Goal: Information Seeking & Learning: Learn about a topic

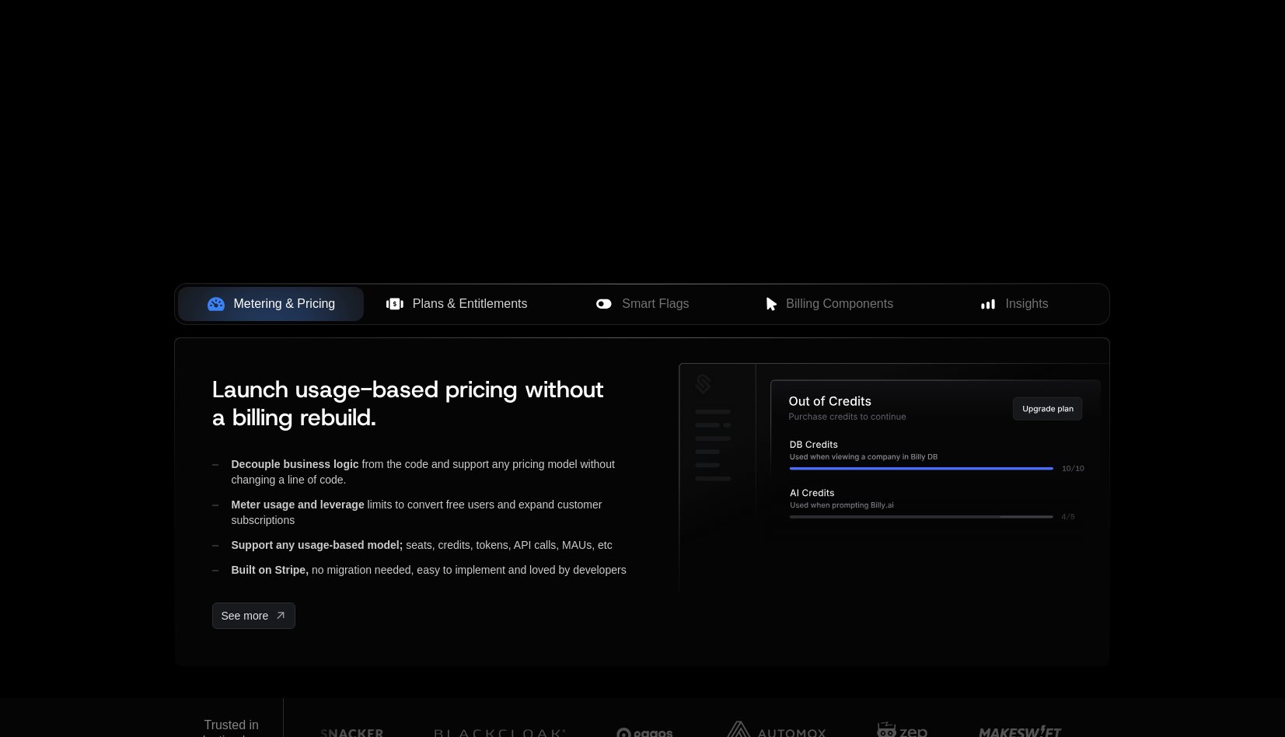
click at [473, 302] on span "Plans & Entitlements" at bounding box center [470, 304] width 115 height 19
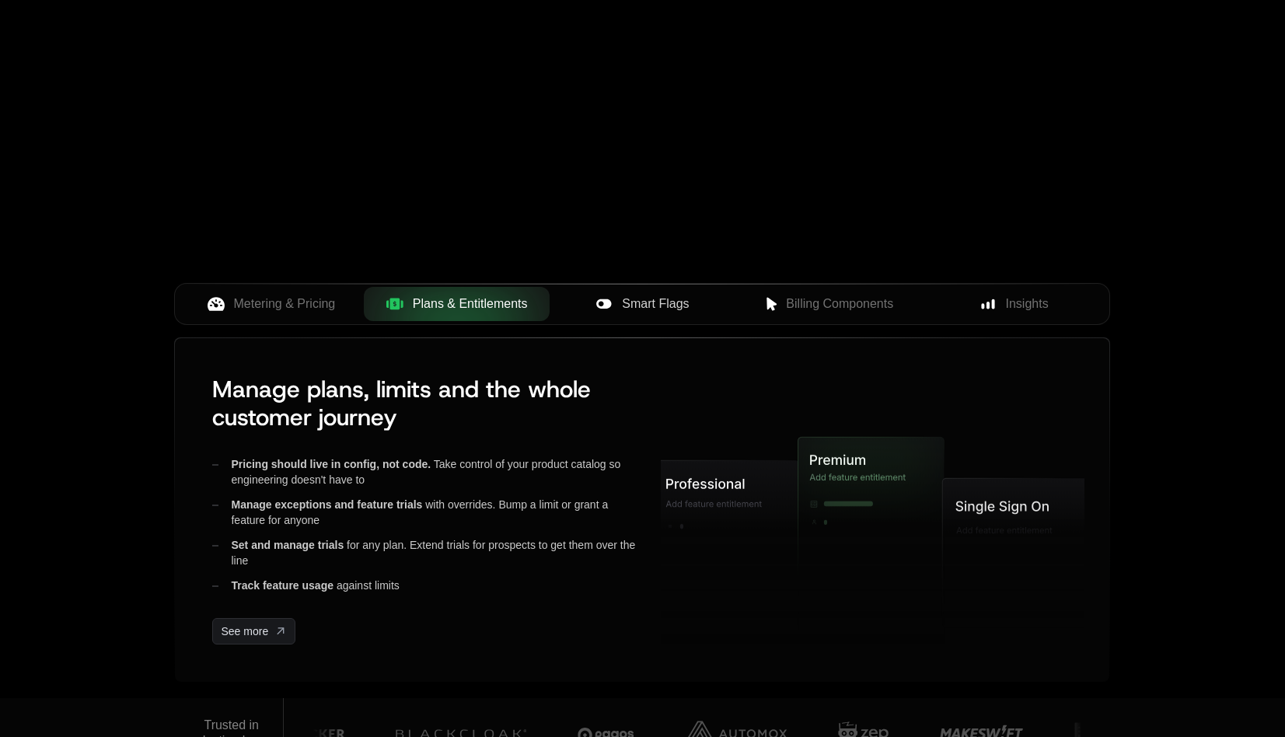
click at [614, 313] on div "Smart Flags" at bounding box center [642, 304] width 161 height 19
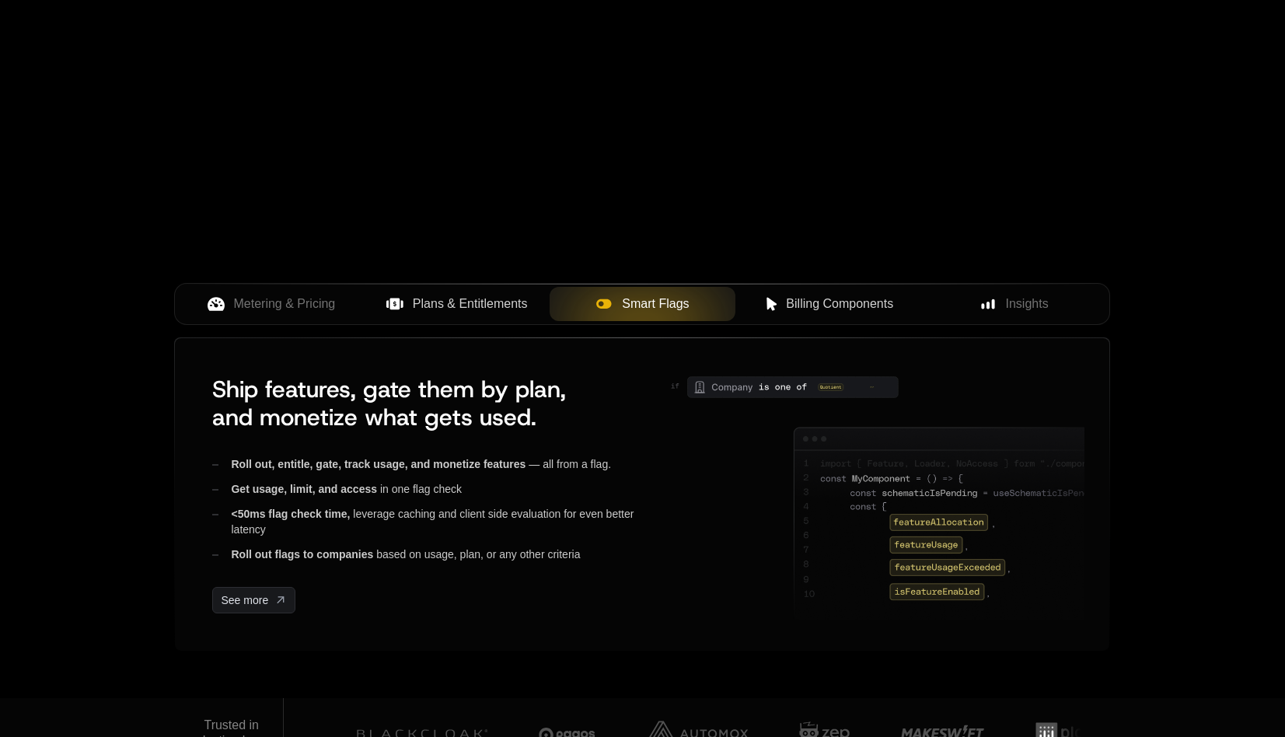
click at [809, 317] on button "Billing Components" at bounding box center [829, 304] width 186 height 34
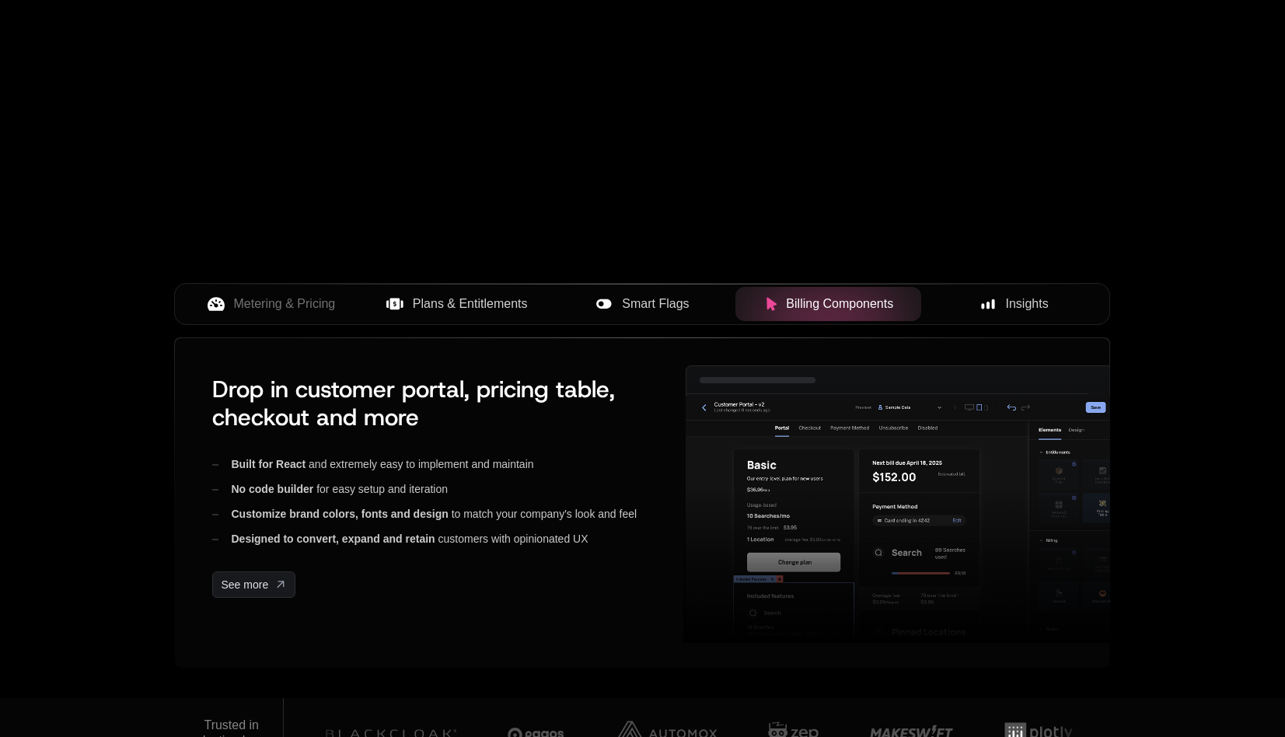
click at [1015, 315] on button "Insights" at bounding box center [1014, 304] width 186 height 34
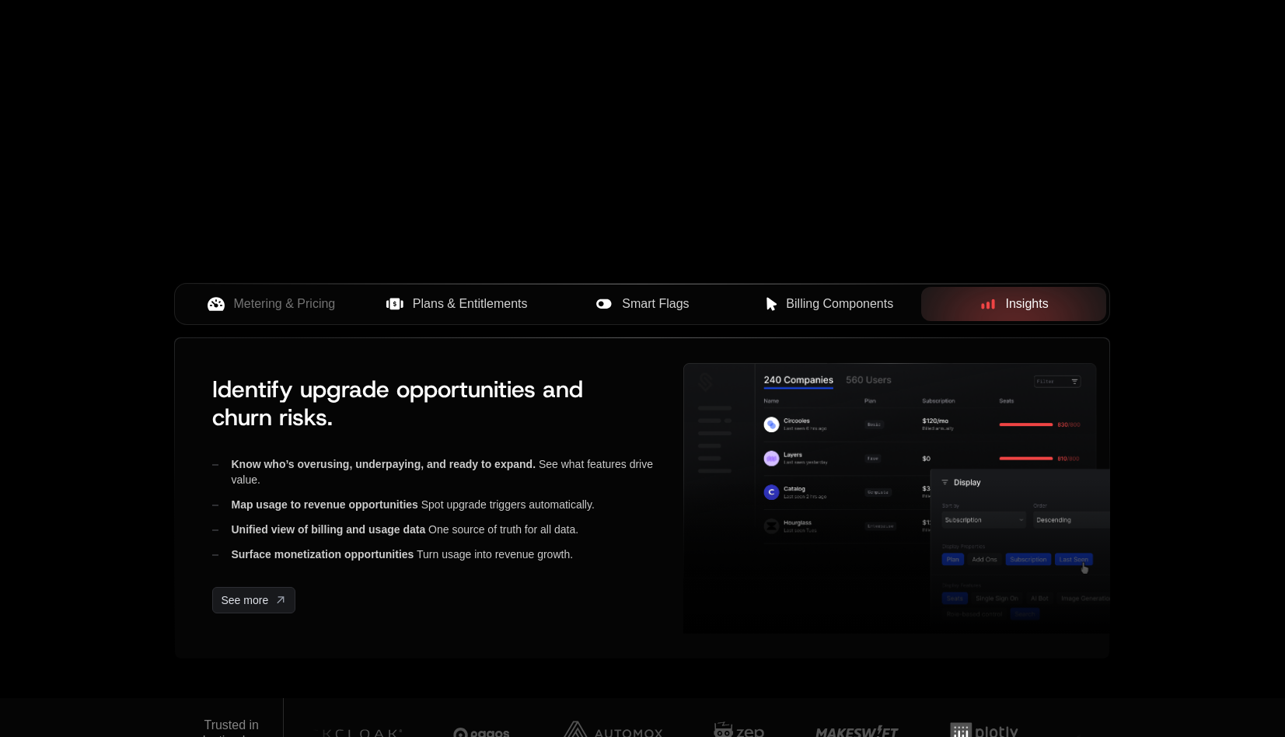
click at [864, 318] on button "Billing Components" at bounding box center [829, 304] width 186 height 34
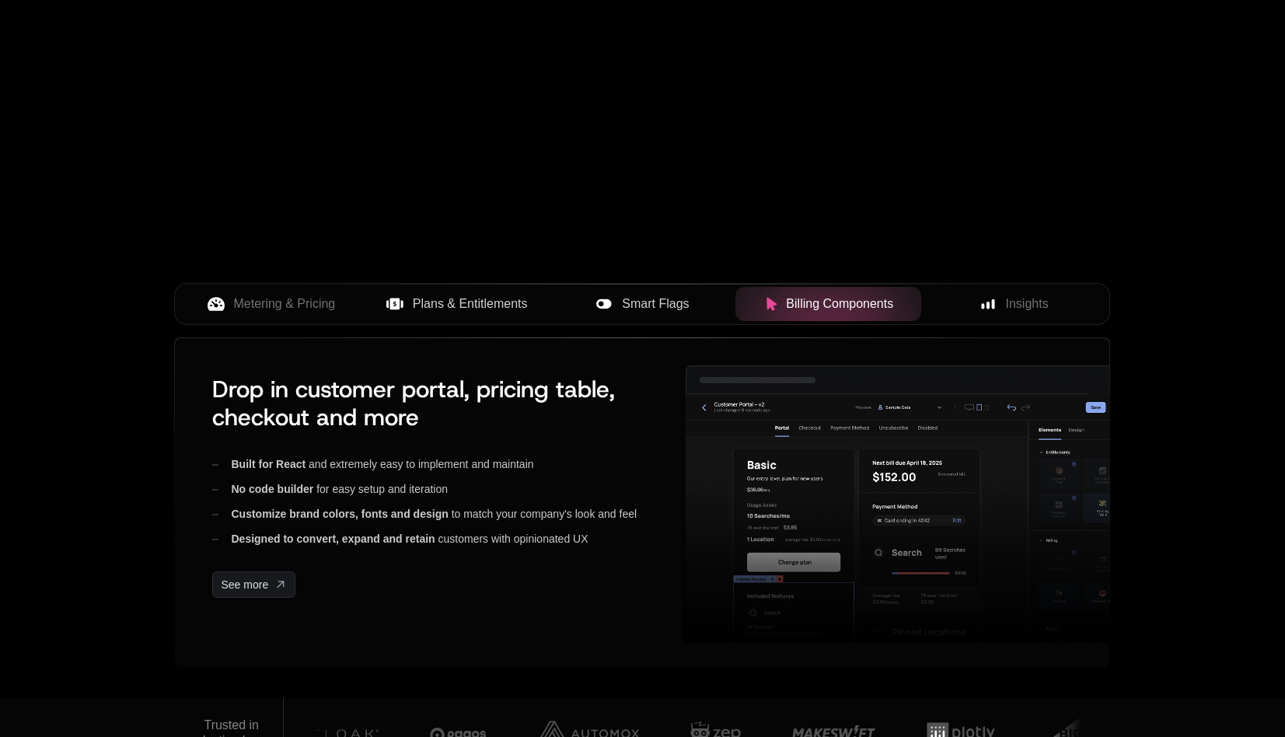
click at [623, 315] on button "Smart Flags" at bounding box center [643, 304] width 186 height 34
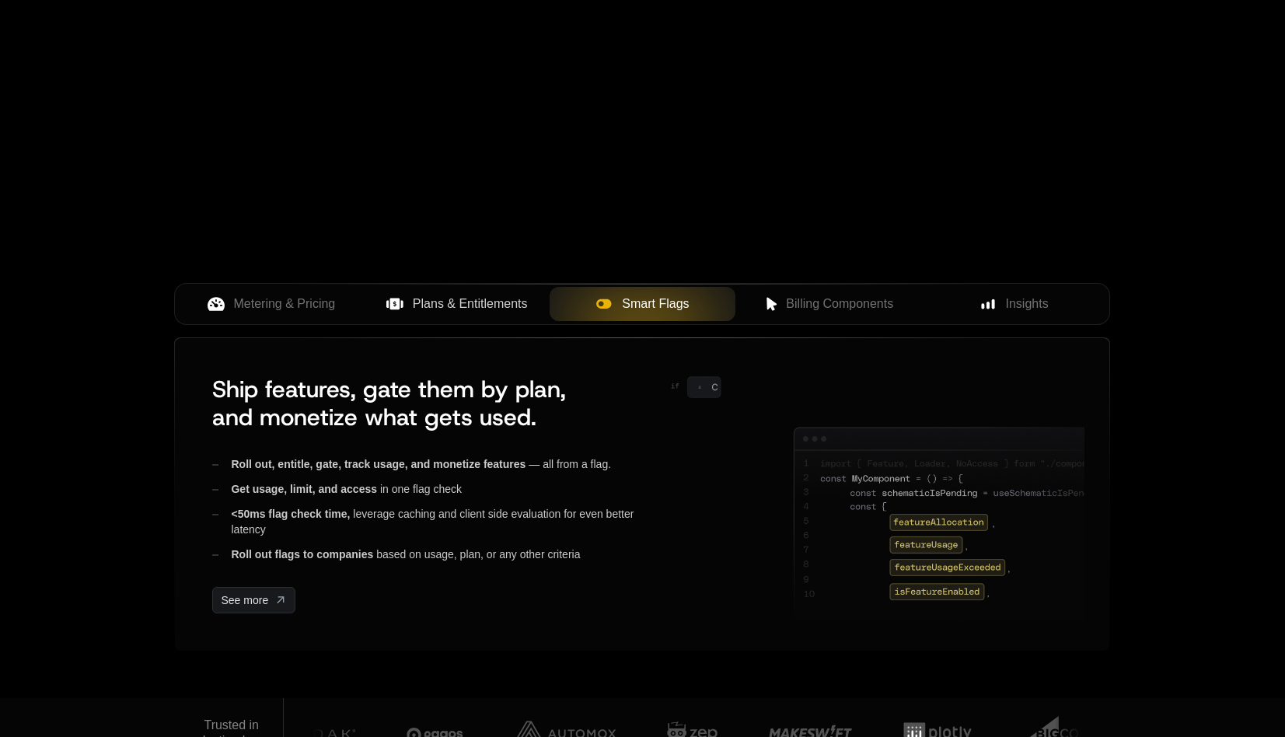
click at [481, 302] on span "Plans & Entitlements" at bounding box center [470, 304] width 115 height 19
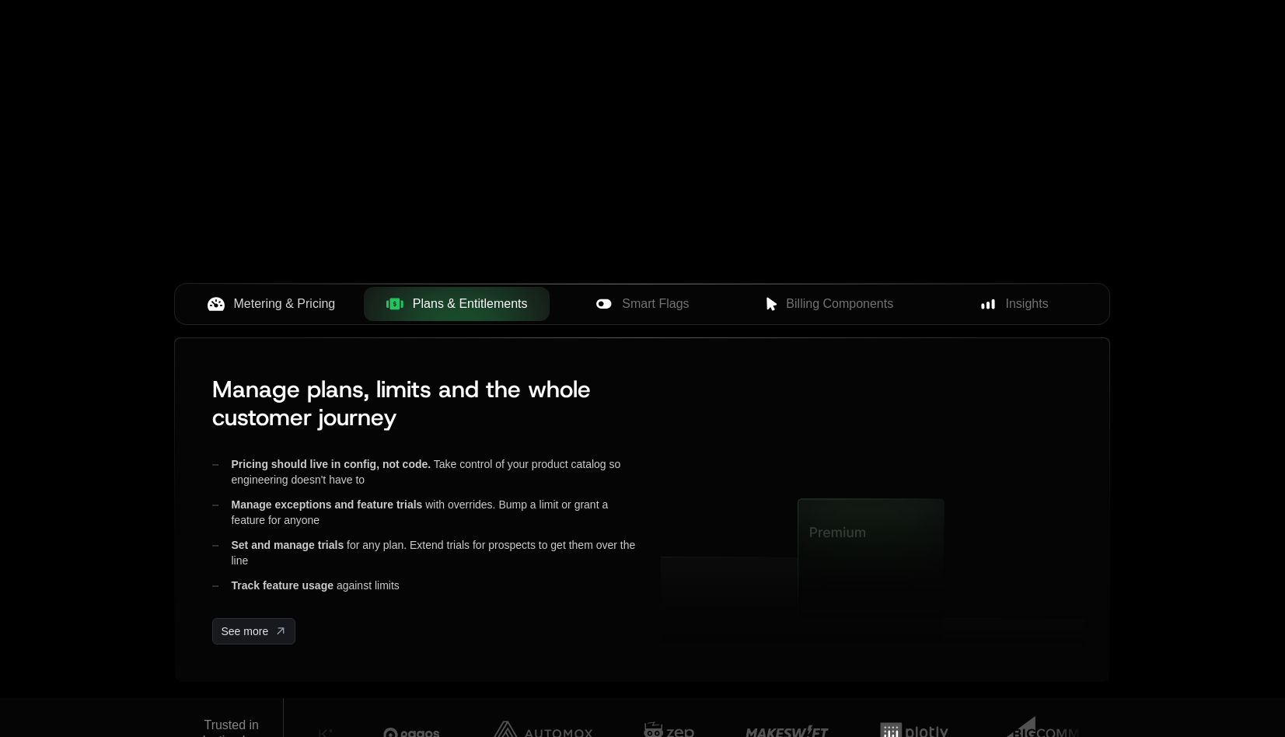
click at [301, 300] on span "Metering & Pricing" at bounding box center [285, 304] width 102 height 19
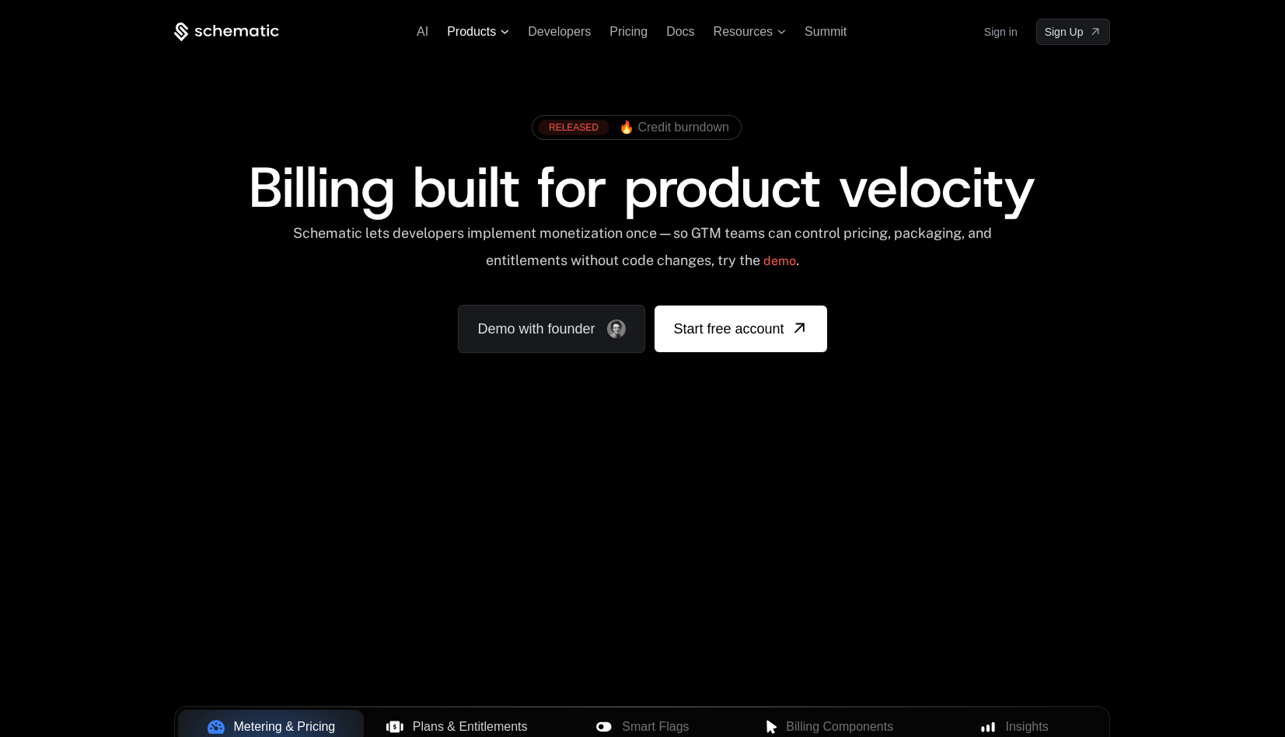
click at [491, 30] on span "Products" at bounding box center [471, 32] width 49 height 14
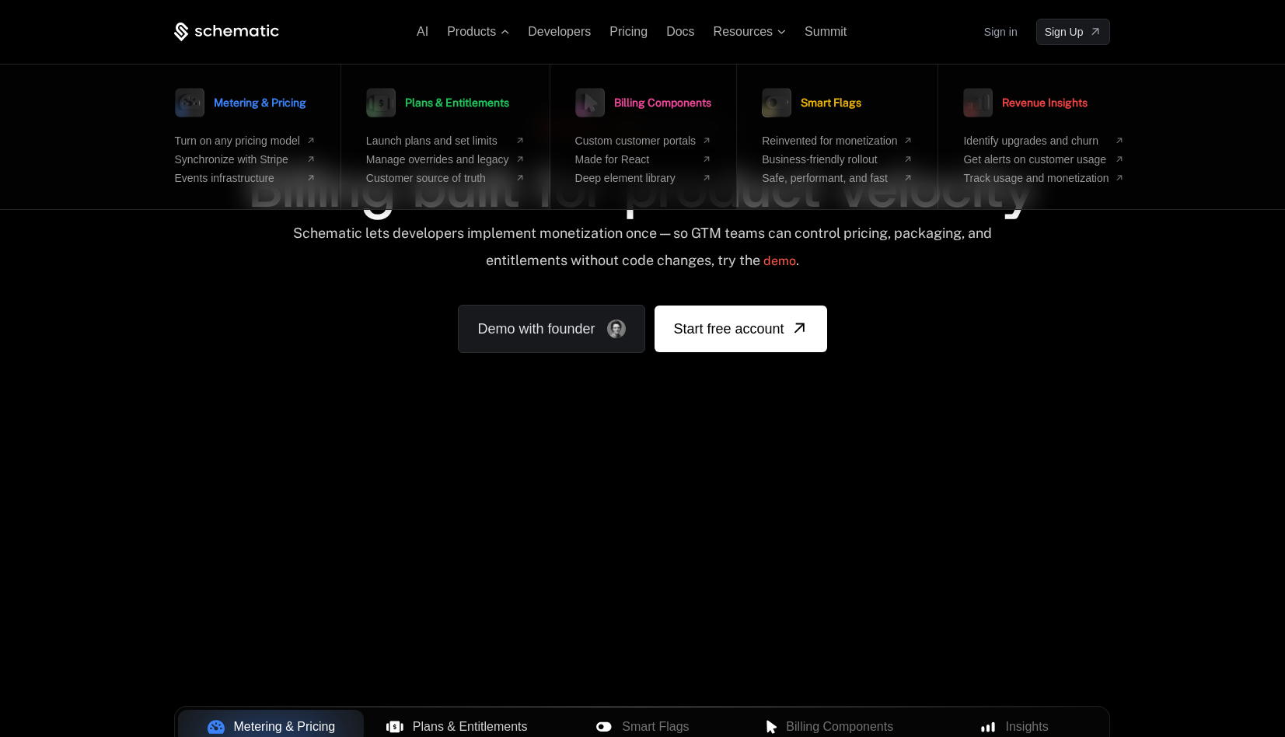
click at [640, 95] on link "Billing Components" at bounding box center [643, 102] width 136 height 39
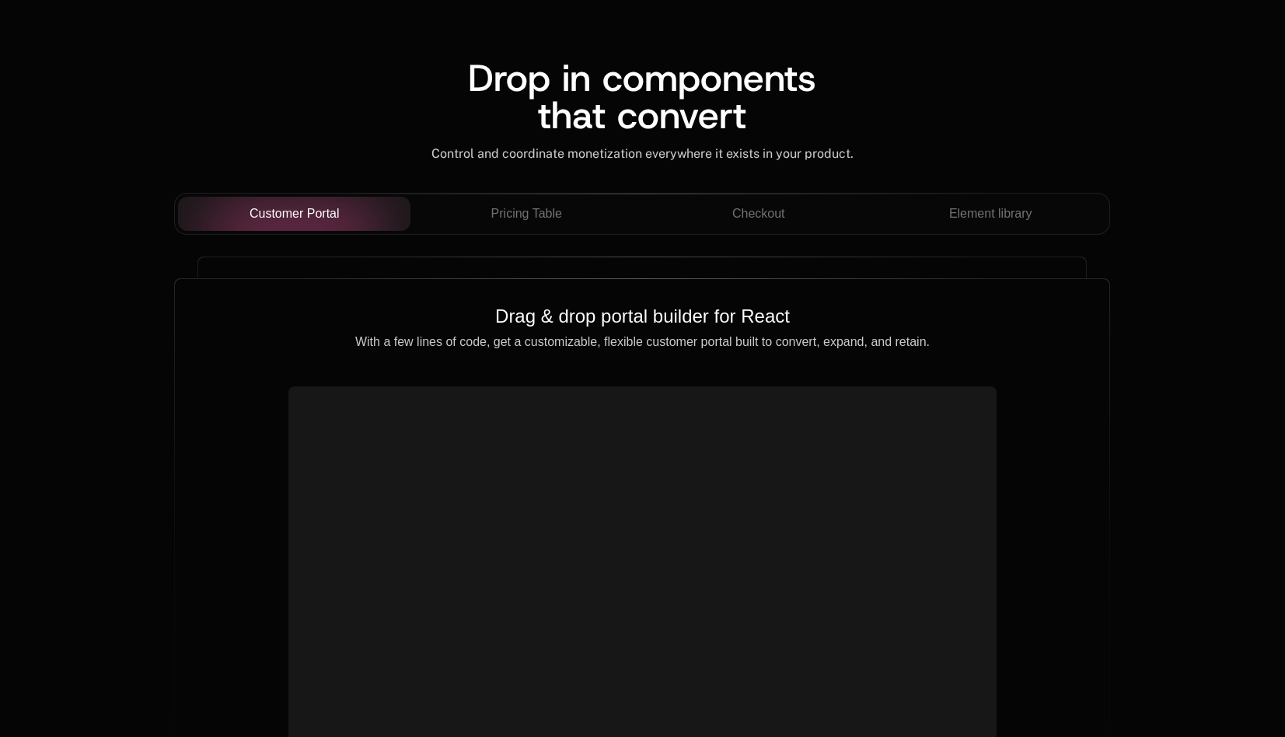
scroll to position [1337, 0]
click at [537, 216] on span "Pricing Table" at bounding box center [526, 212] width 71 height 19
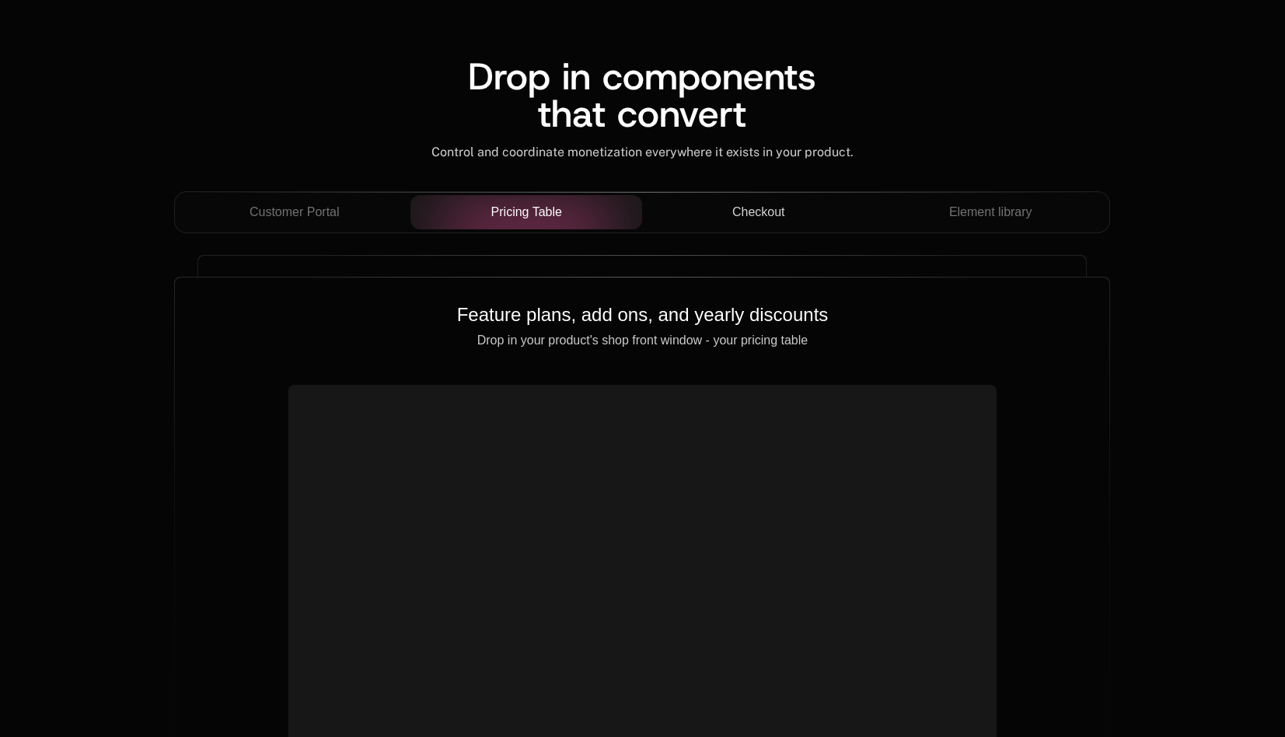
click at [695, 207] on div "Checkout" at bounding box center [759, 212] width 208 height 19
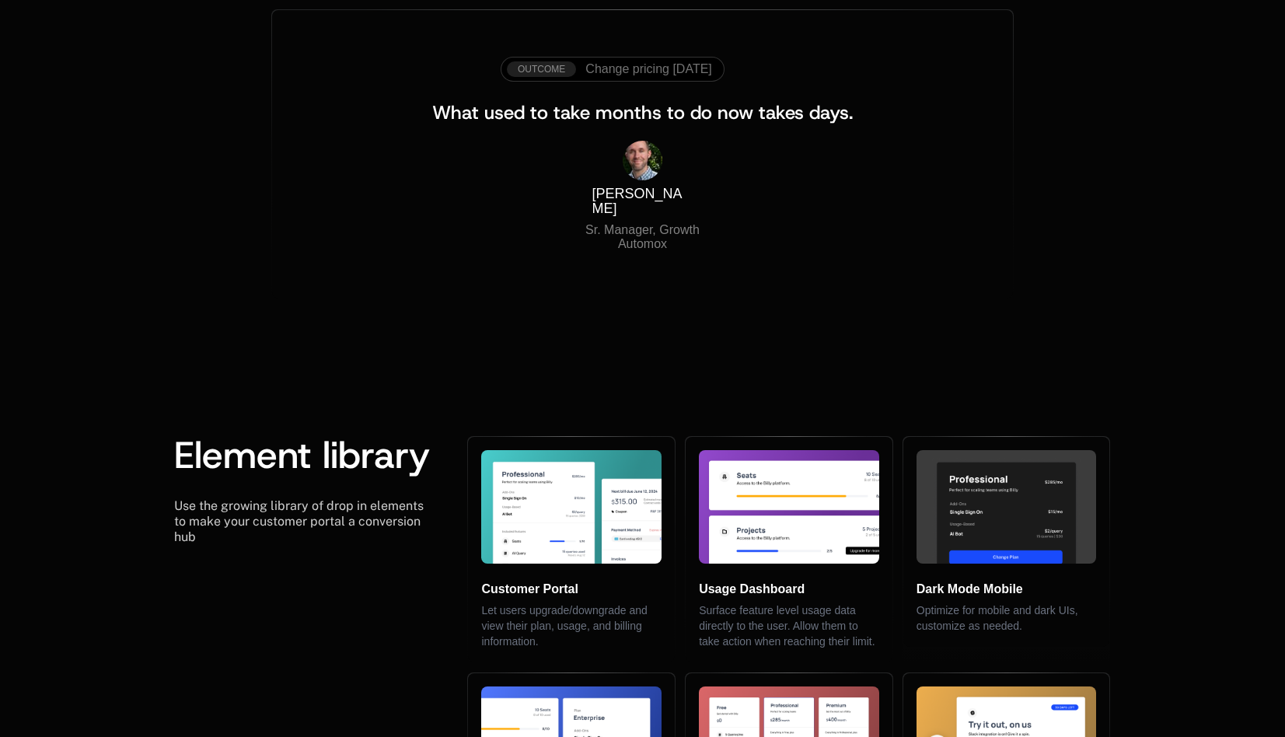
scroll to position [3069, 0]
